Goal: Task Accomplishment & Management: Complete application form

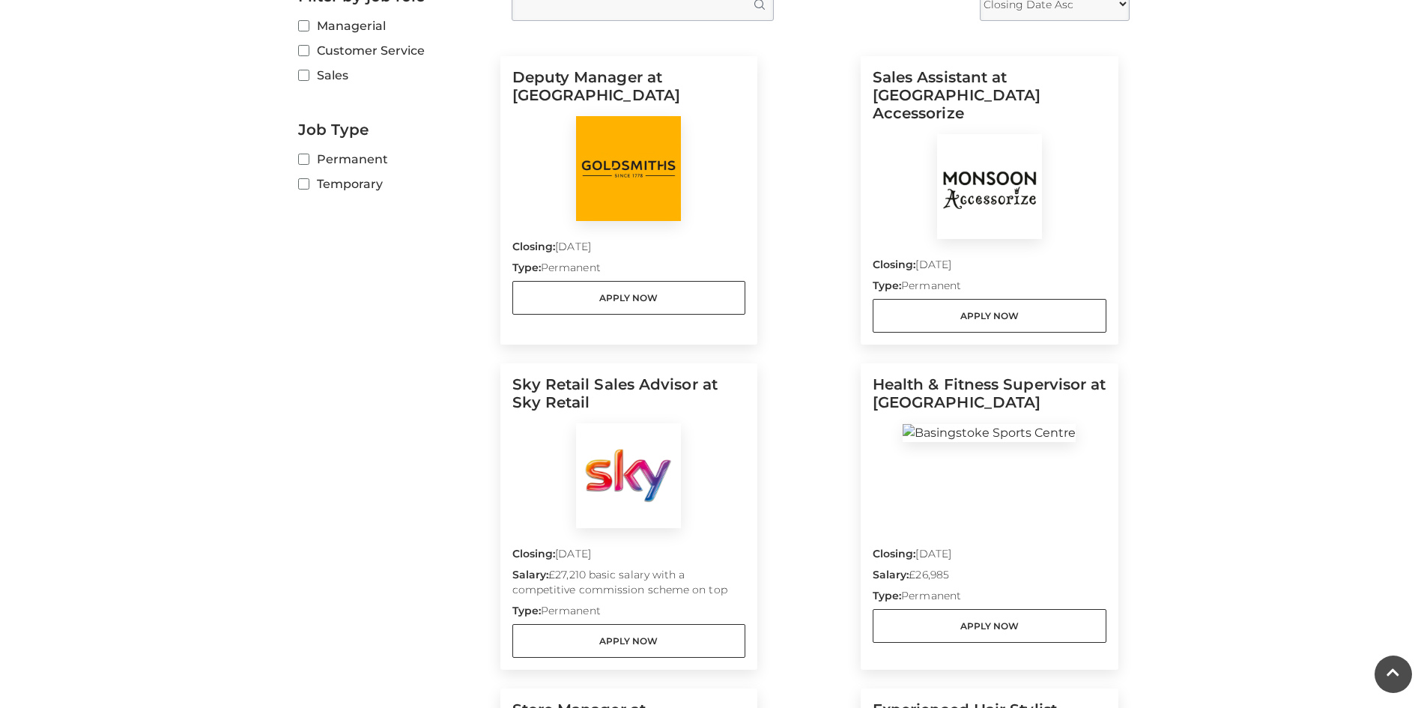
scroll to position [449, 0]
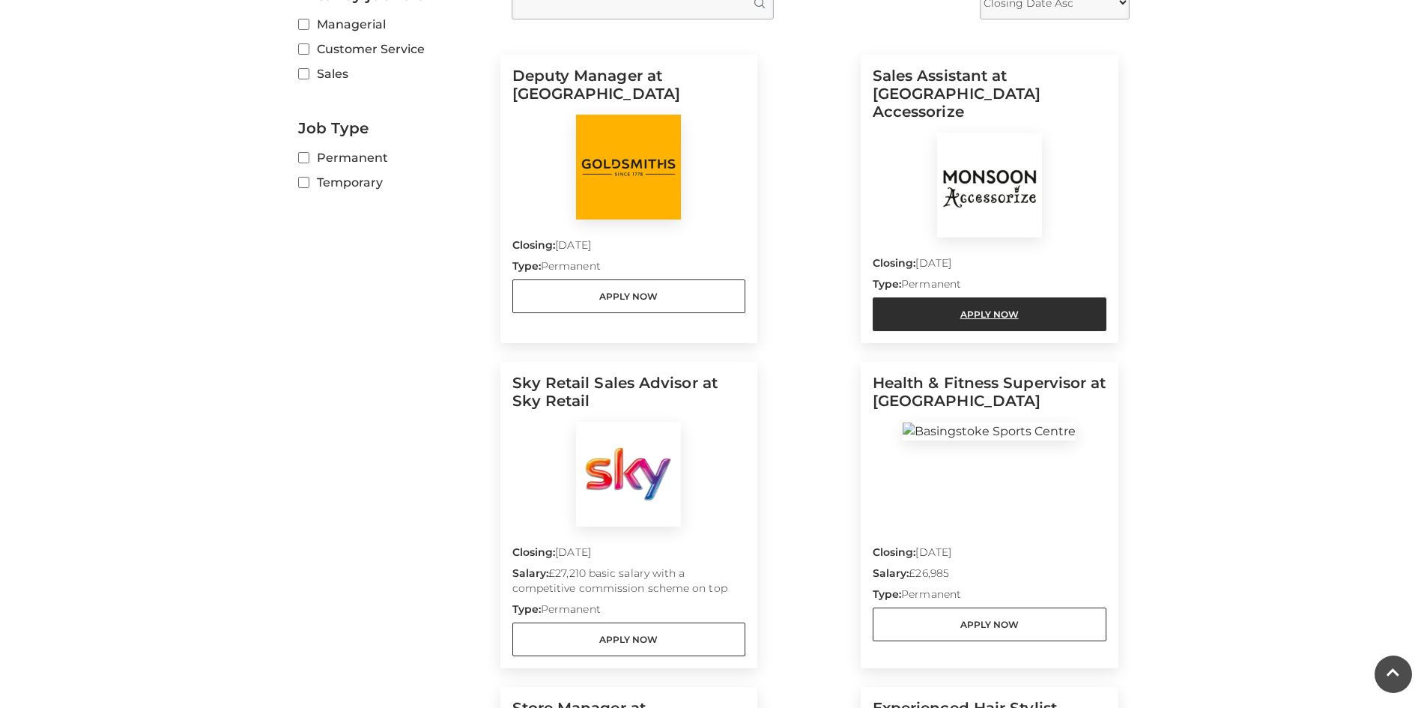
drag, startPoint x: 933, startPoint y: 294, endPoint x: 954, endPoint y: 300, distance: 21.8
click at [954, 300] on link "Apply Now" at bounding box center [989, 314] width 234 height 34
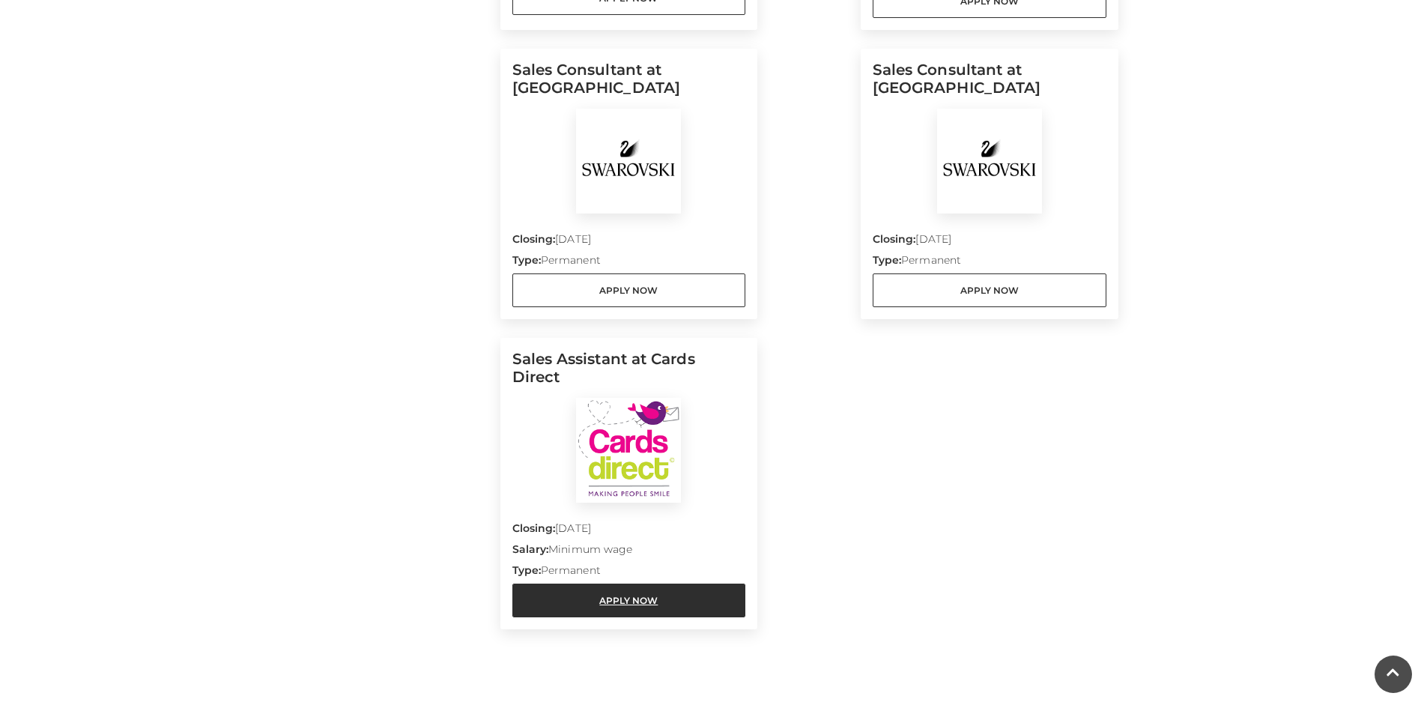
scroll to position [1415, 0]
click at [688, 583] on link "Apply Now" at bounding box center [629, 600] width 234 height 34
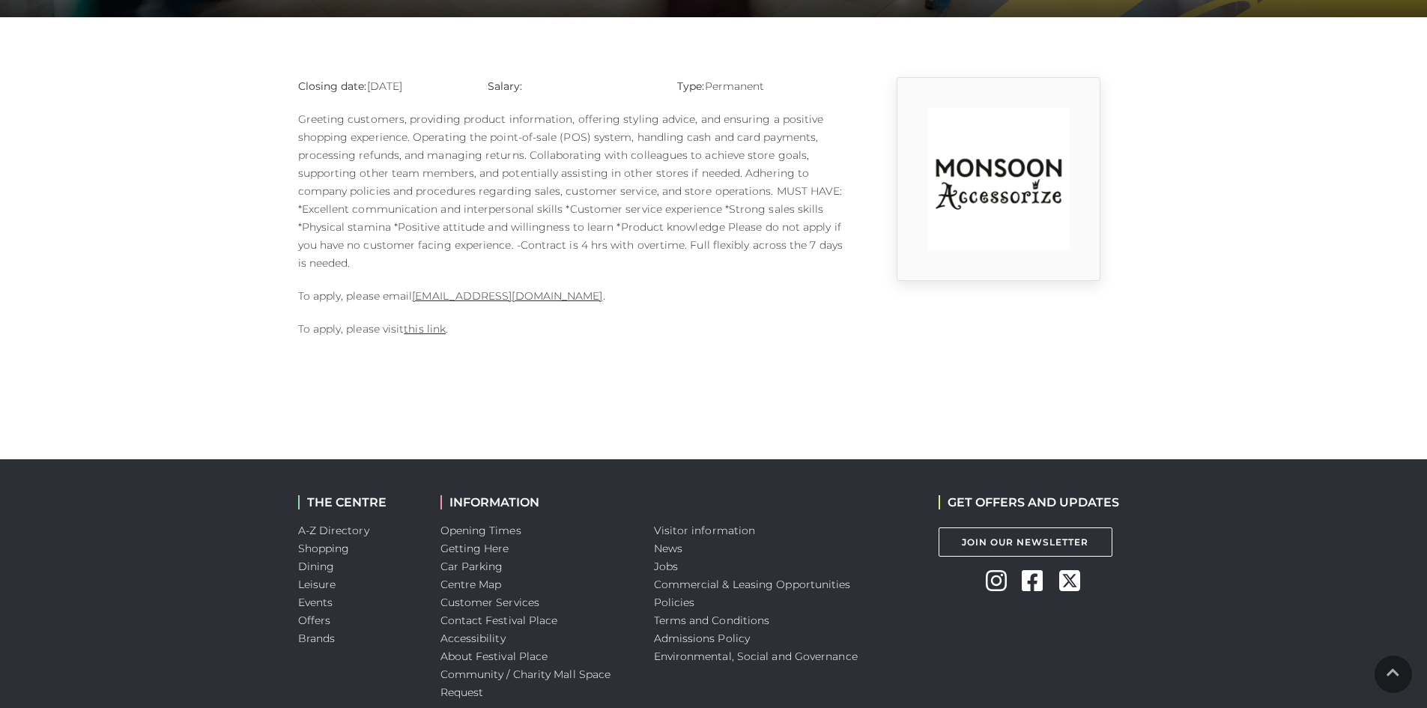
scroll to position [447, 0]
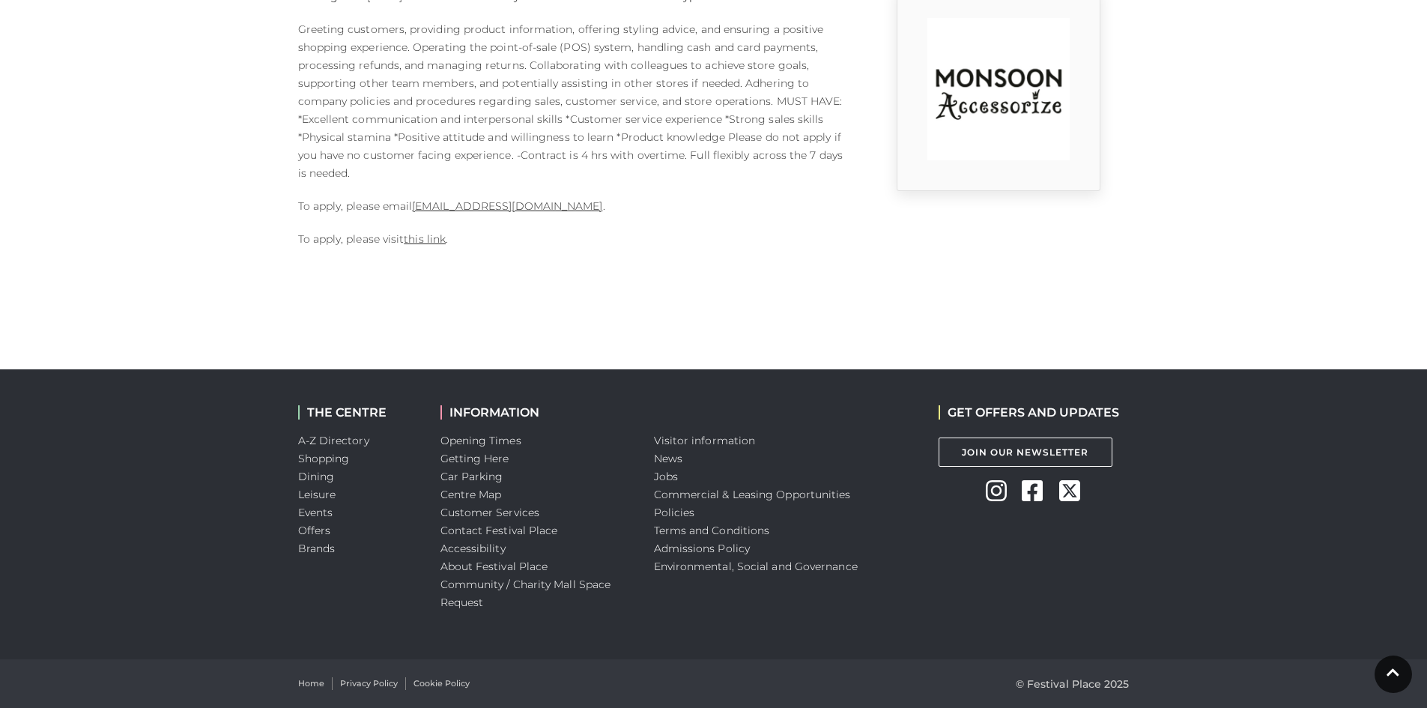
click at [402, 249] on div "Closing date: 10-09-2025 Salary: Type: Permanent To apply, please email 1124m@m…" at bounding box center [571, 125] width 569 height 276
click at [416, 243] on link "this link" at bounding box center [425, 238] width 42 height 13
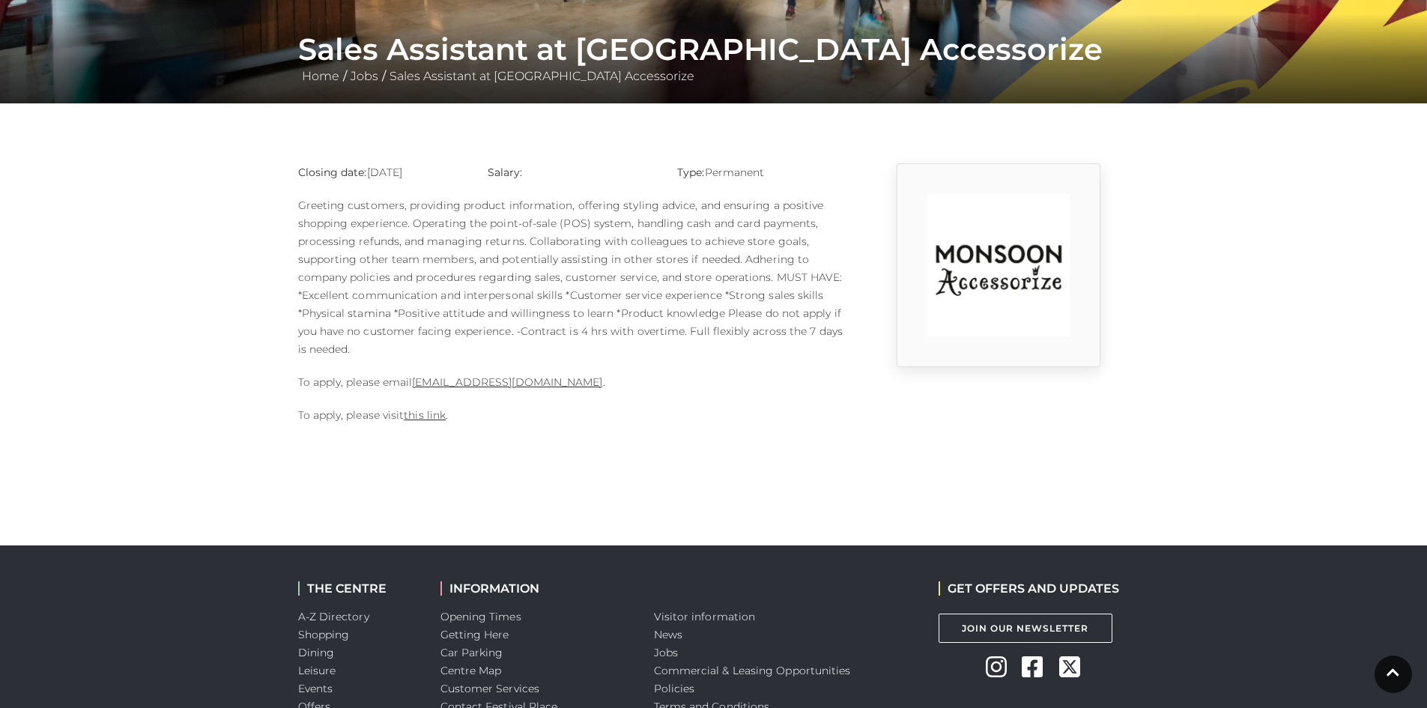
scroll to position [149, 0]
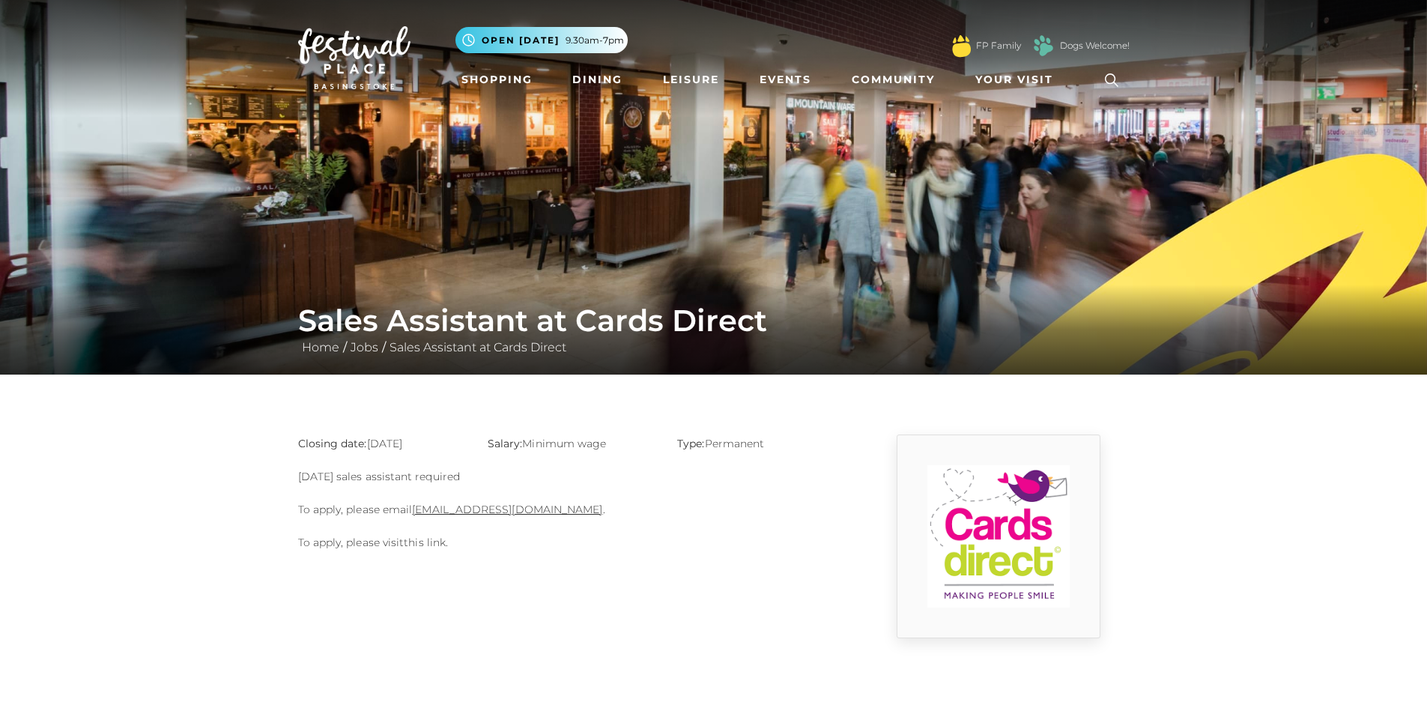
click at [434, 546] on link "this link" at bounding box center [425, 541] width 42 height 13
